Goal: Find specific page/section: Find specific page/section

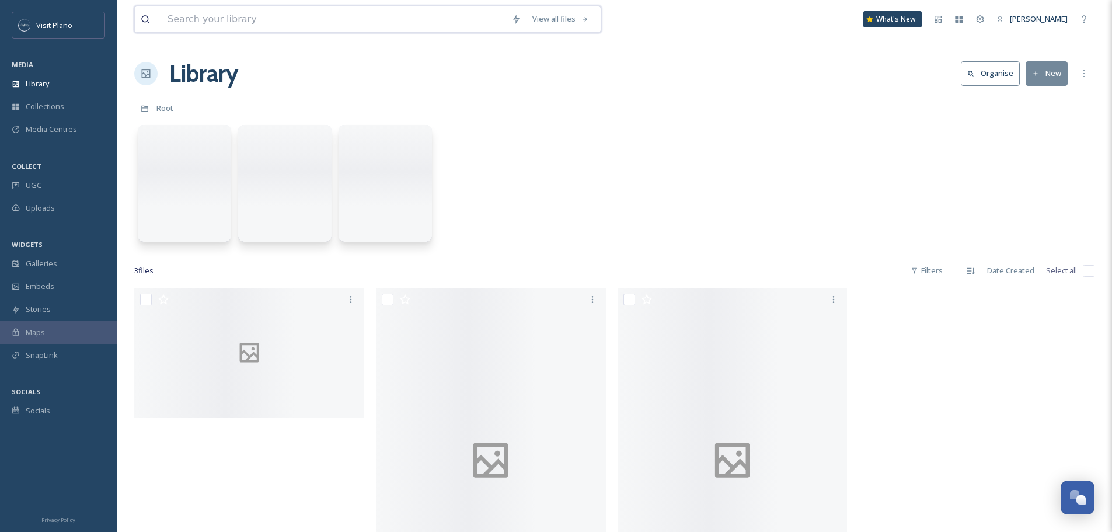
click at [186, 20] on input at bounding box center [334, 19] width 344 height 26
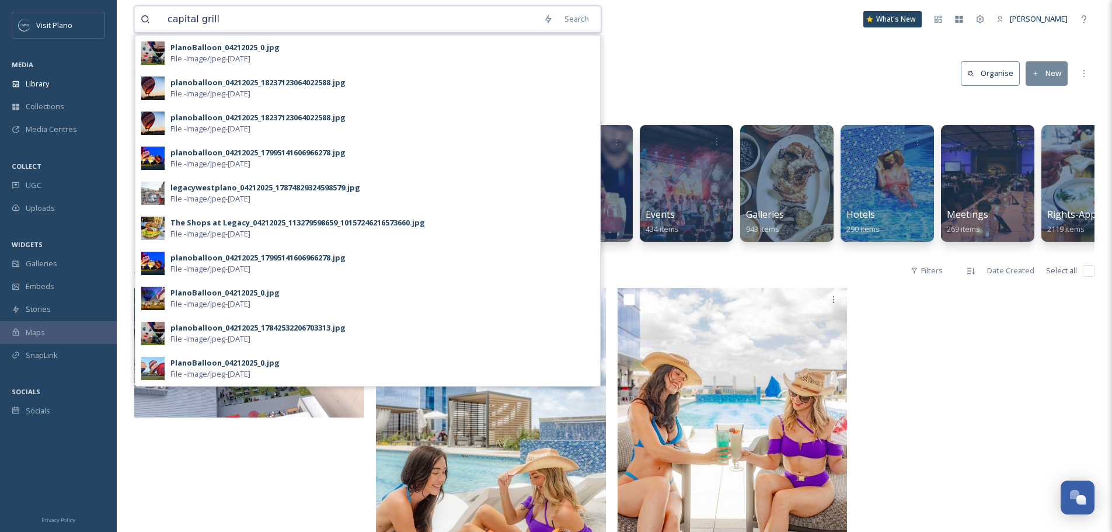
type input "capital grille"
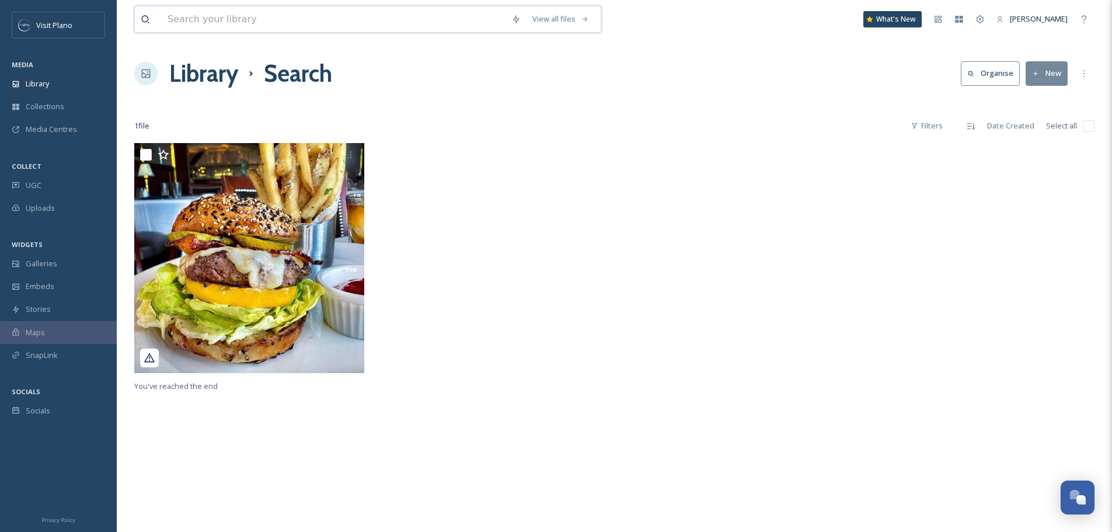
click at [477, 21] on input at bounding box center [334, 19] width 344 height 26
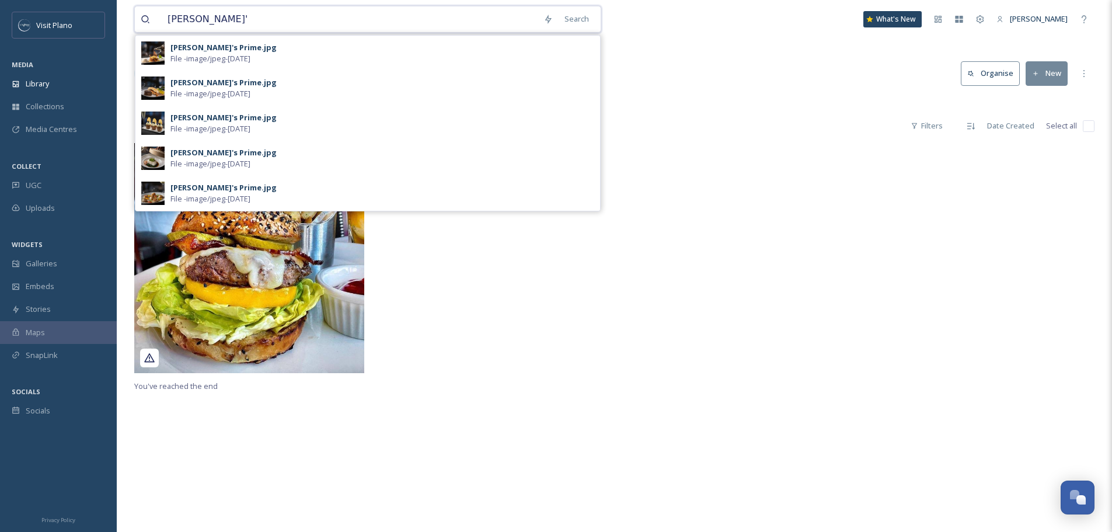
type input "[PERSON_NAME]'s"
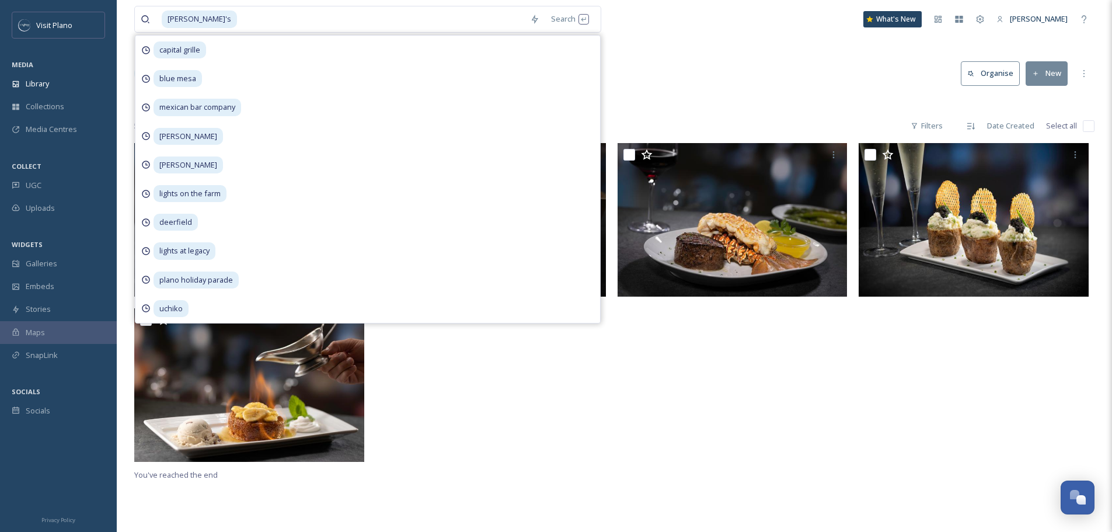
click at [691, 443] on div at bounding box center [736, 305] width 236 height 325
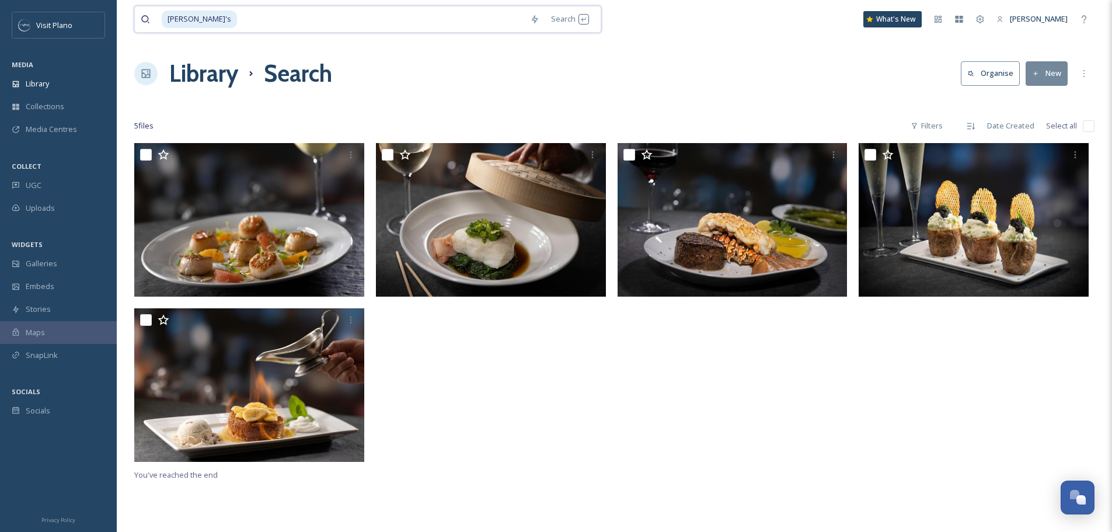
click at [325, 15] on input at bounding box center [381, 19] width 286 height 26
type input "e"
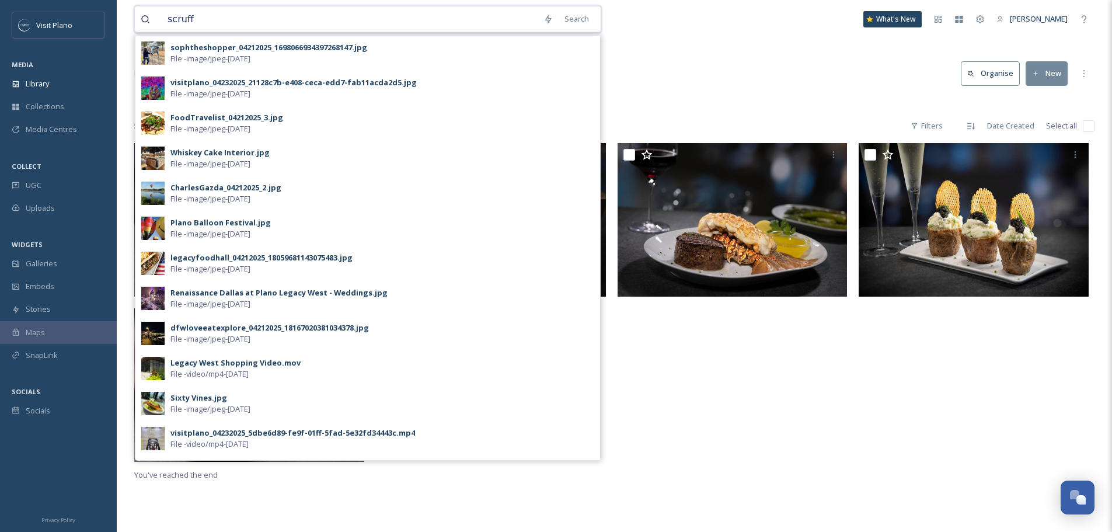
type input "scruffy"
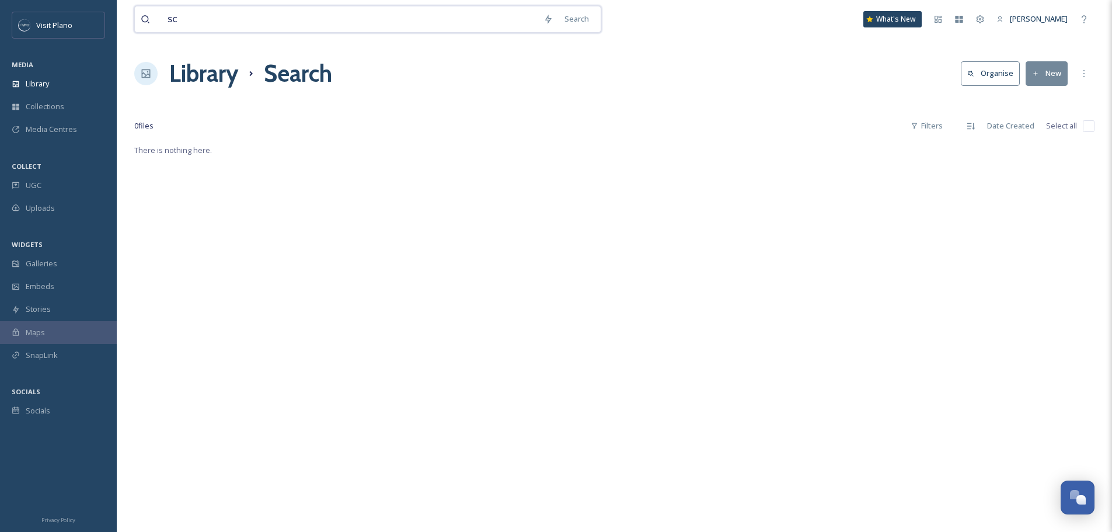
type input "s"
type input "1"
type input "two brothers"
